Goal: Navigation & Orientation: Find specific page/section

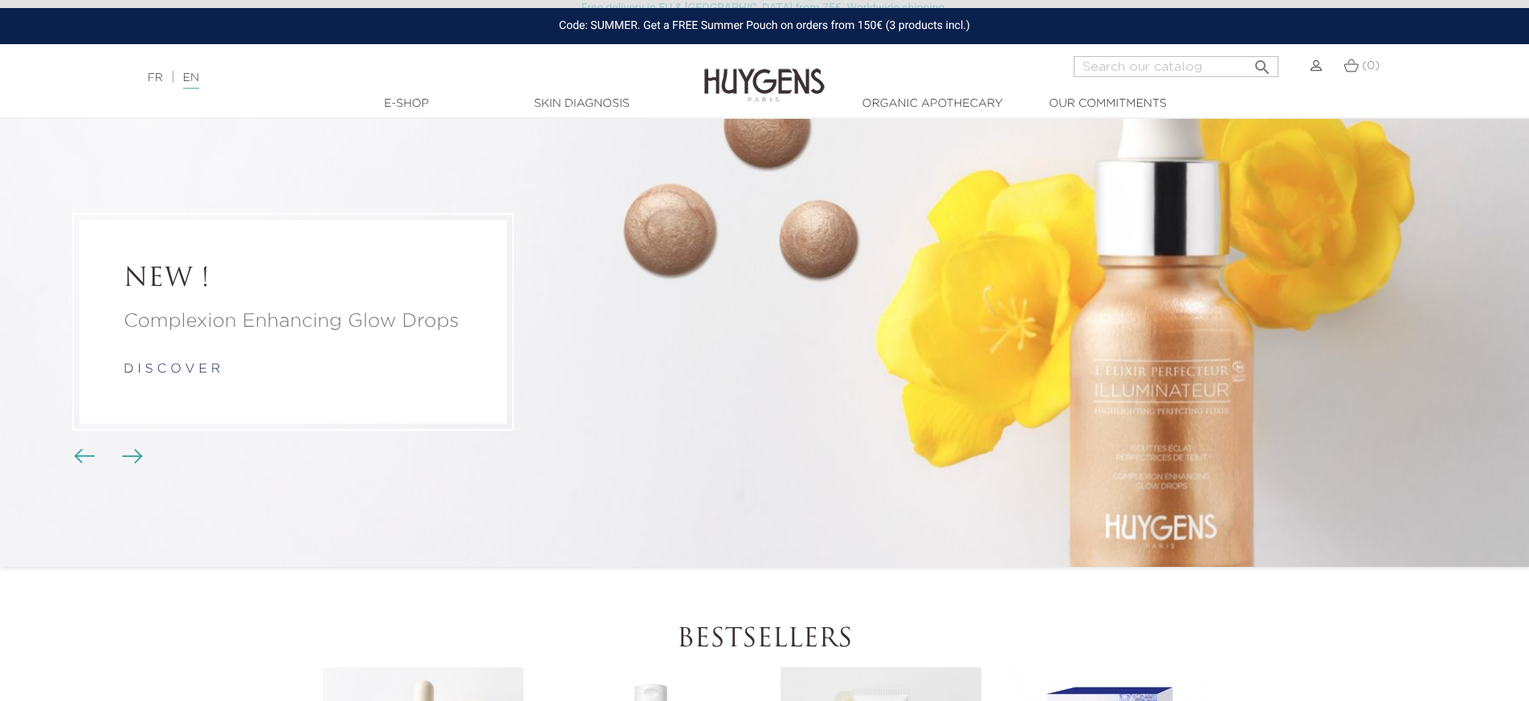
scroll to position [59, 0]
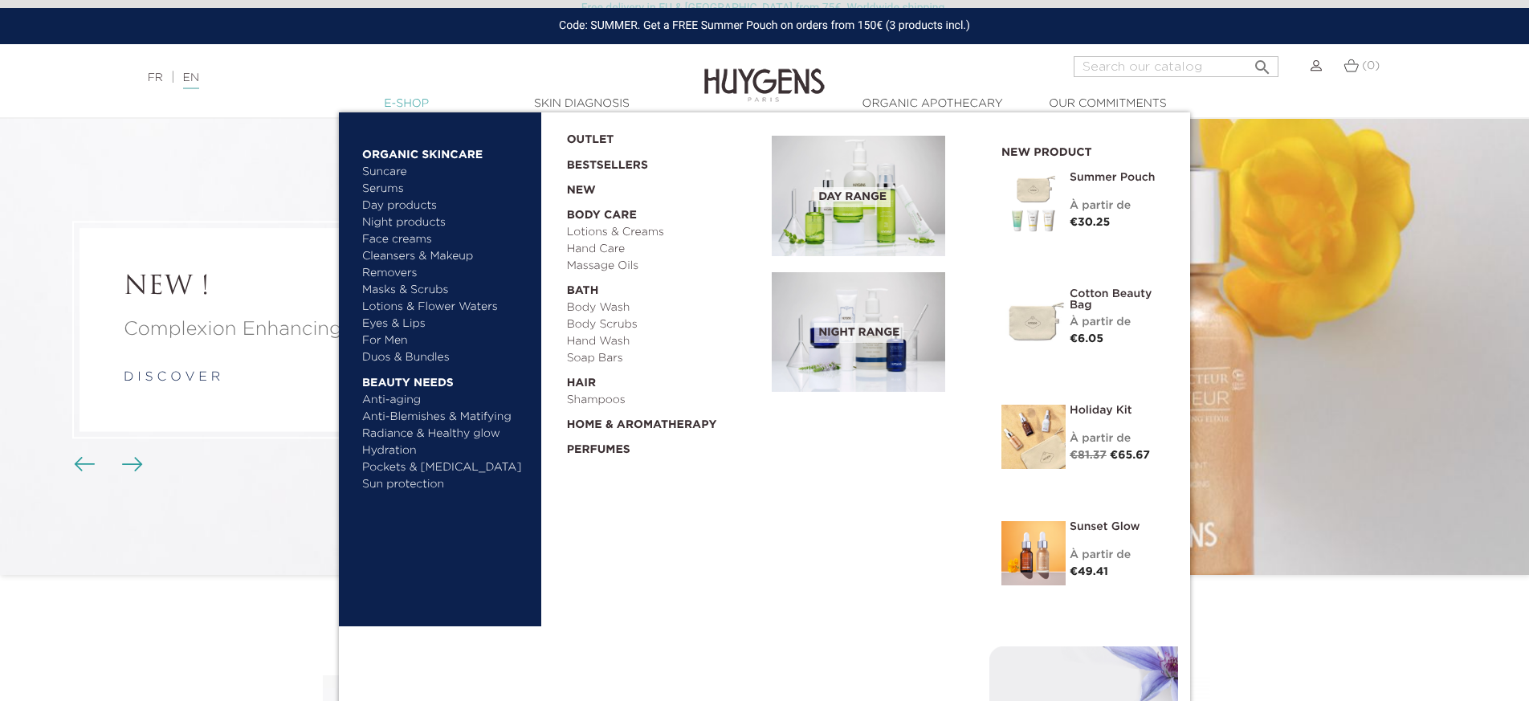
click at [410, 103] on link "  E-Shop" at bounding box center [406, 104] width 161 height 17
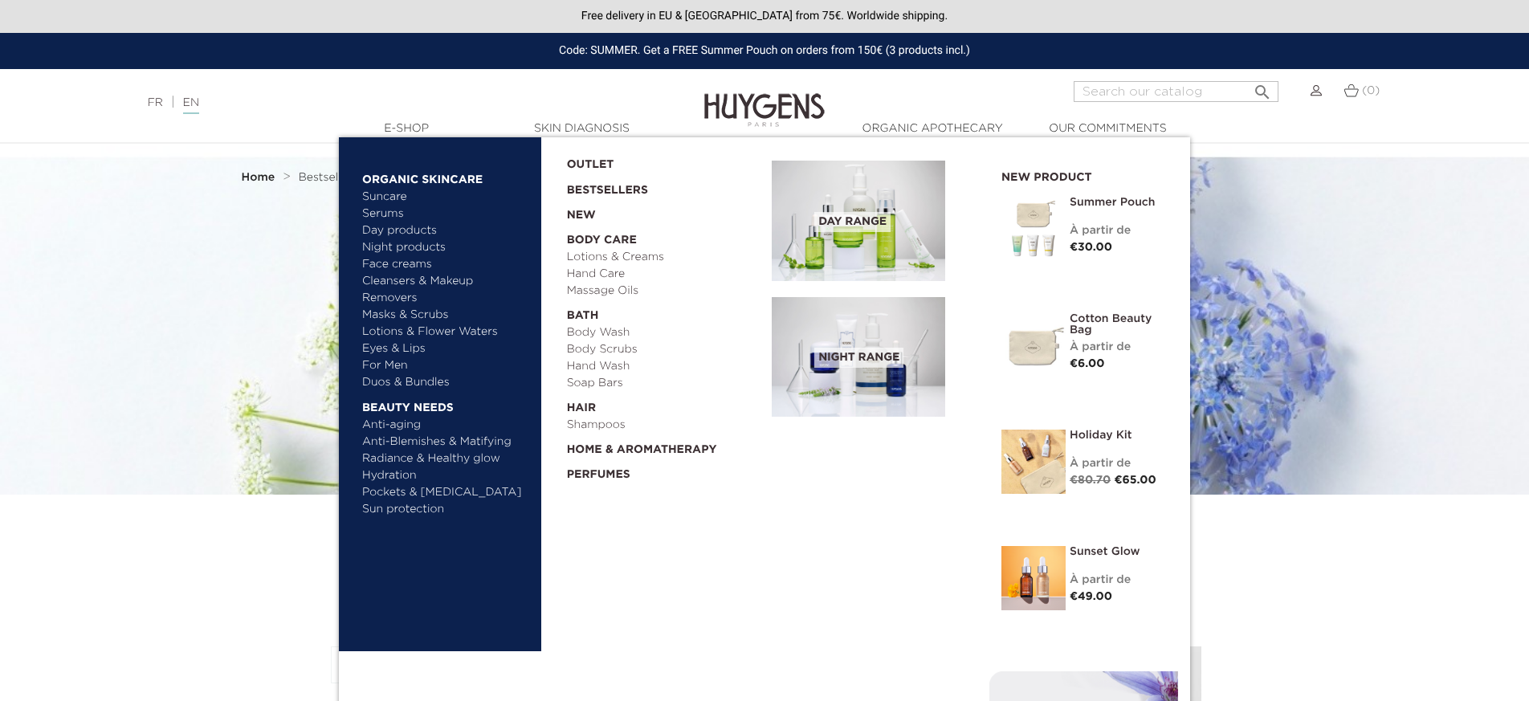
click at [391, 195] on link "Suncare" at bounding box center [446, 197] width 168 height 17
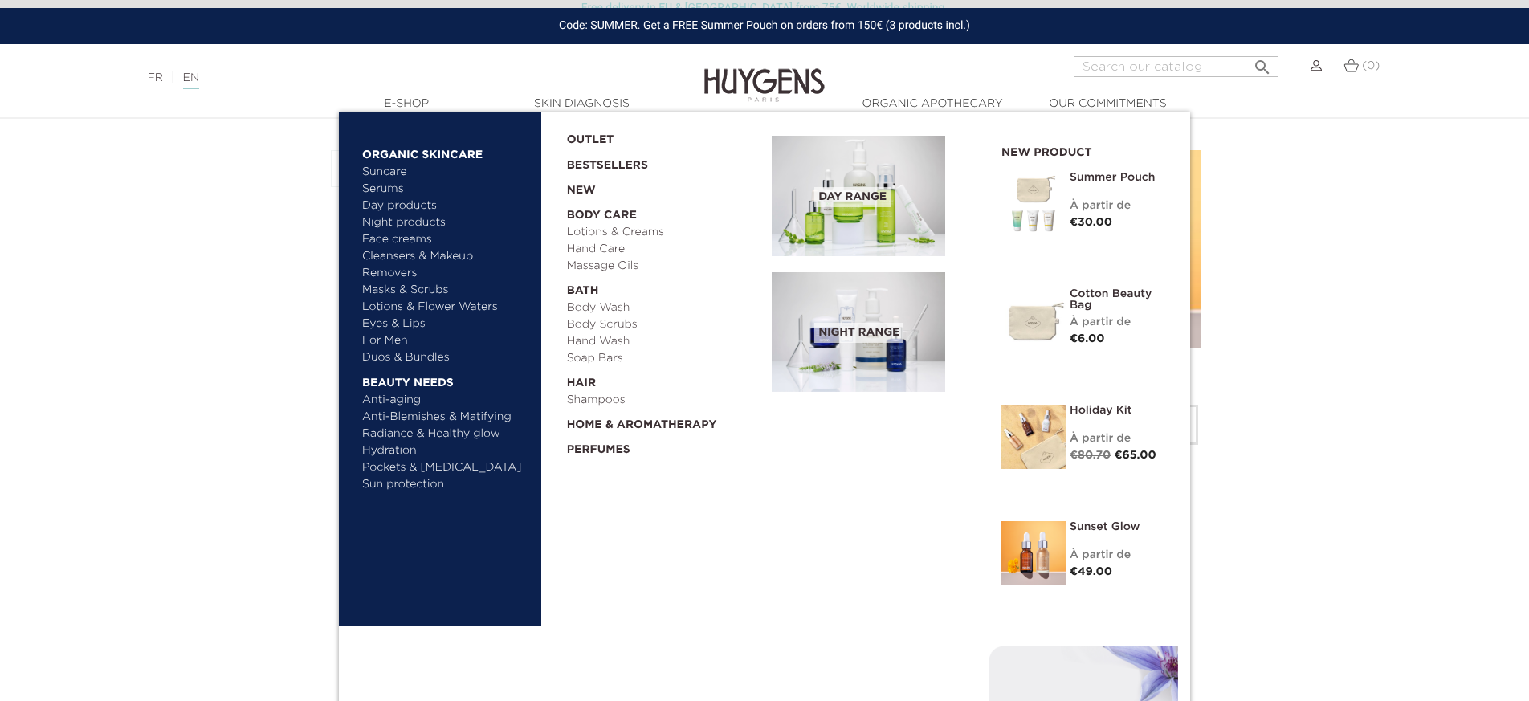
scroll to position [519, 0]
click at [409, 253] on link "Cleansers & Makeup Removers" at bounding box center [446, 265] width 168 height 34
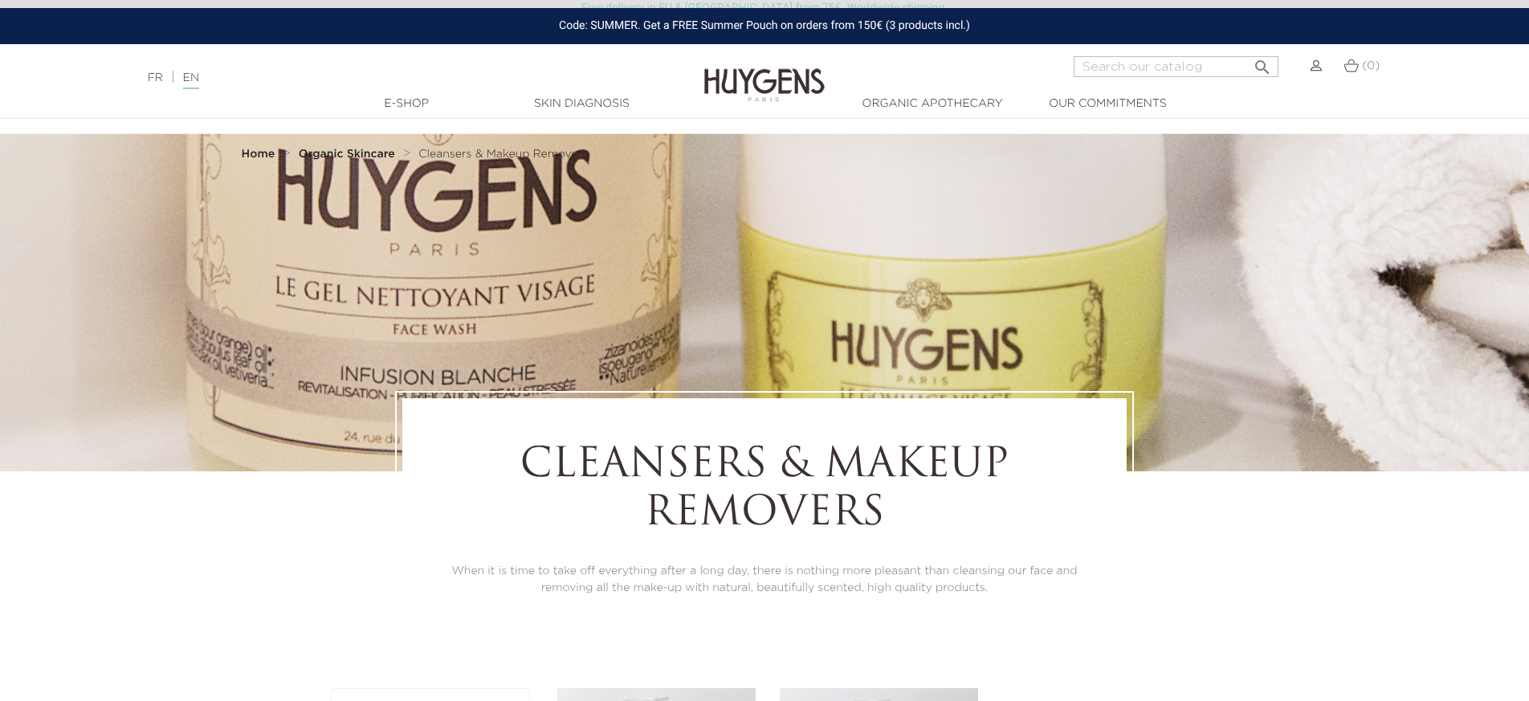
scroll to position [22, 0]
